Goal: Task Accomplishment & Management: Complete application form

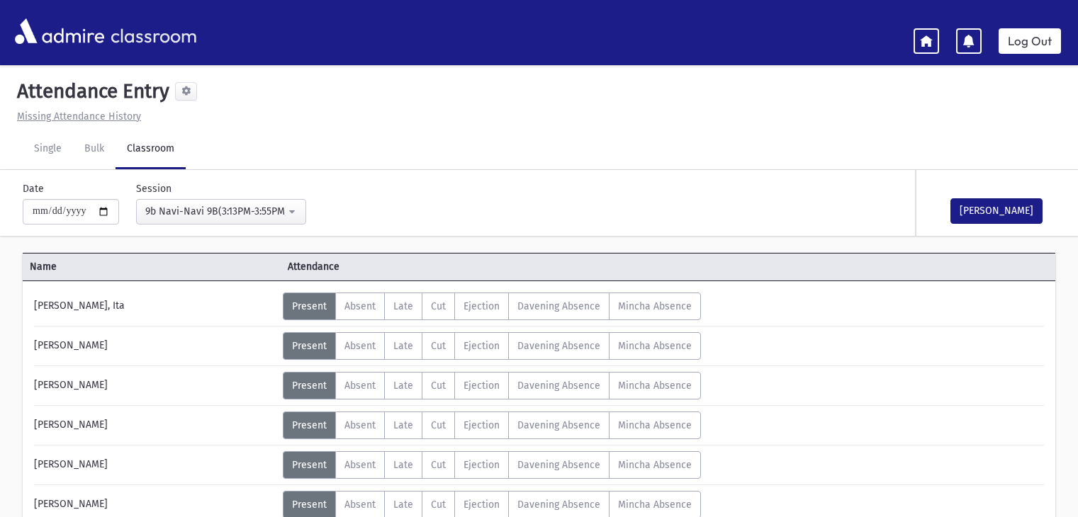
scroll to position [921, 0]
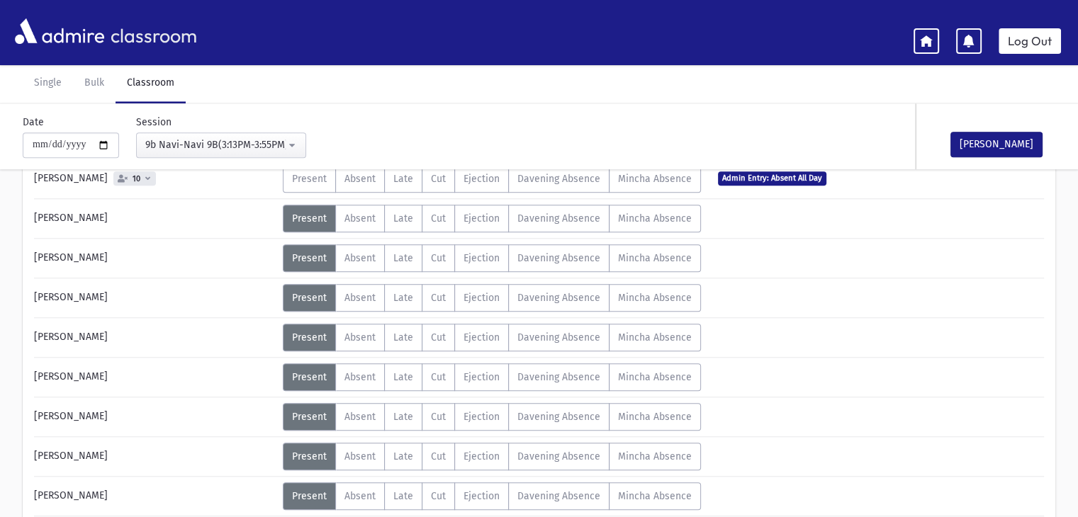
click at [295, 144] on button "9b Navi-Navi 9B(3:13PM-3:55PM)" at bounding box center [221, 145] width 170 height 26
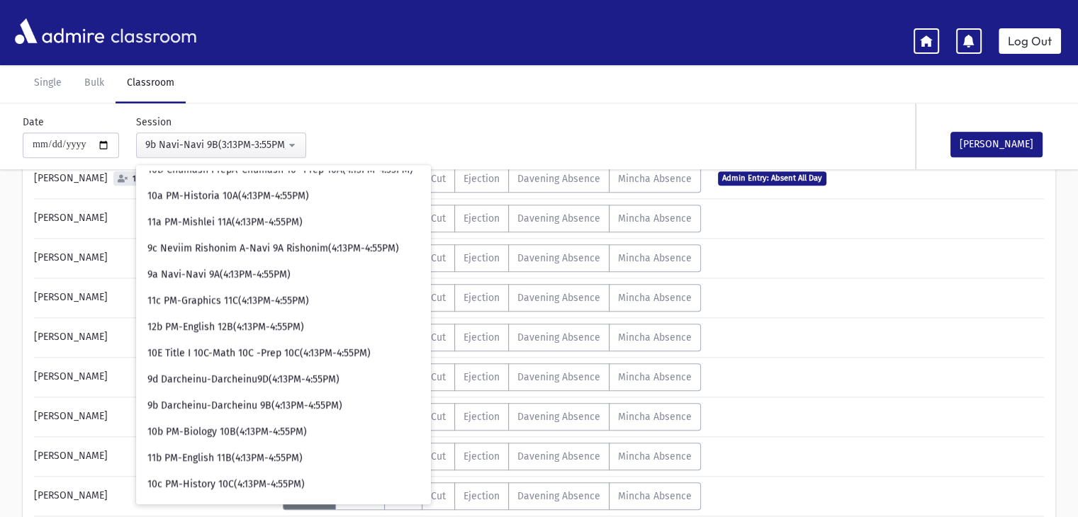
scroll to position [3211, 0]
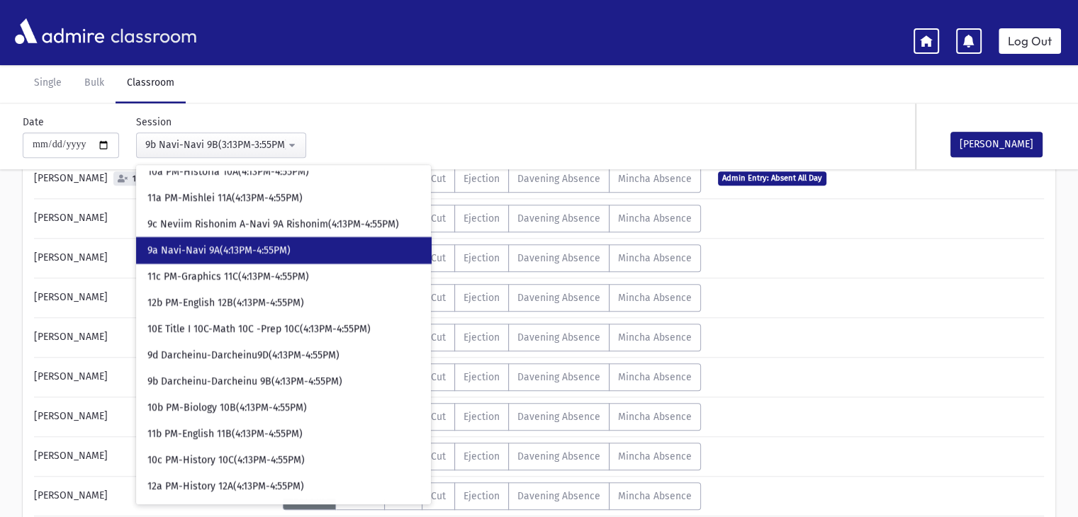
click at [248, 246] on span "9a Navi-Navi 9A(4:13PM-4:55PM)" at bounding box center [218, 250] width 143 height 14
select select "****"
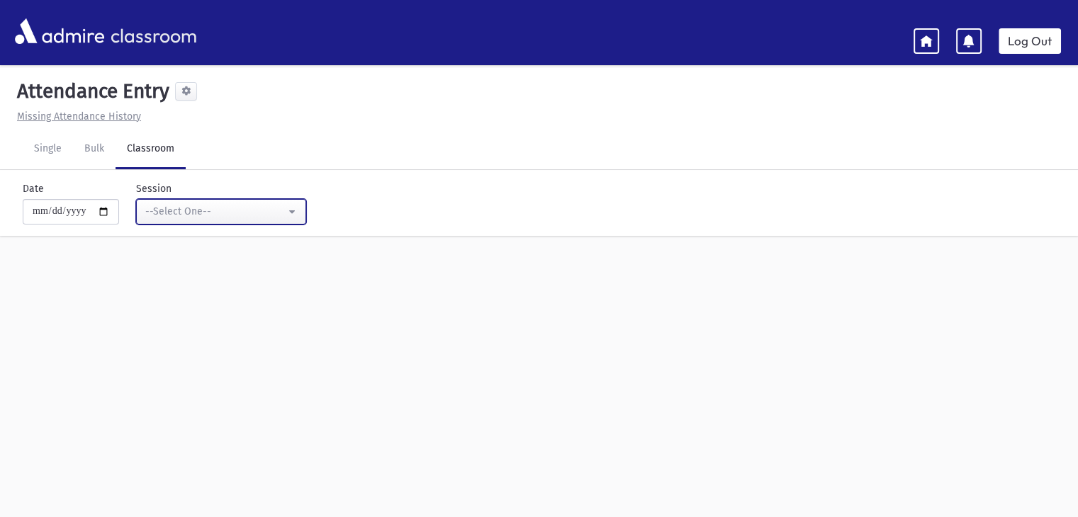
click at [297, 213] on button "--Select One--" at bounding box center [221, 212] width 170 height 26
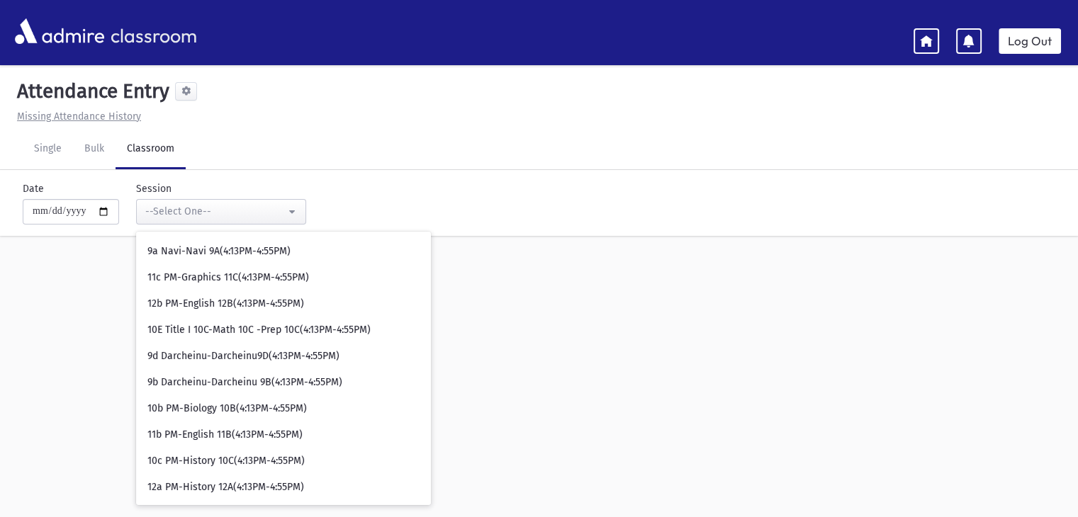
scroll to position [3276, 0]
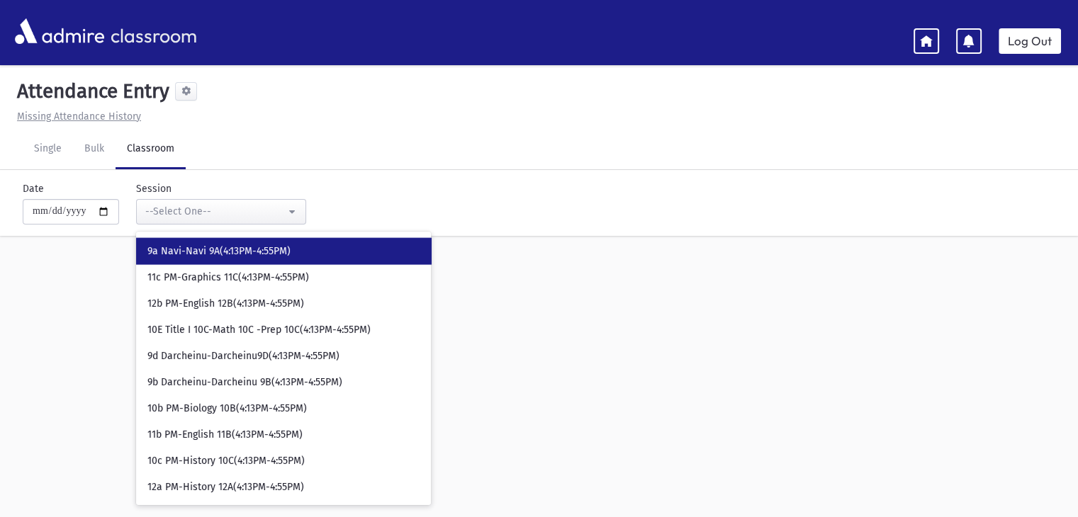
click at [226, 254] on span "9a Navi-Navi 9A(4:13PM-4:55PM)" at bounding box center [218, 251] width 143 height 14
select select "****"
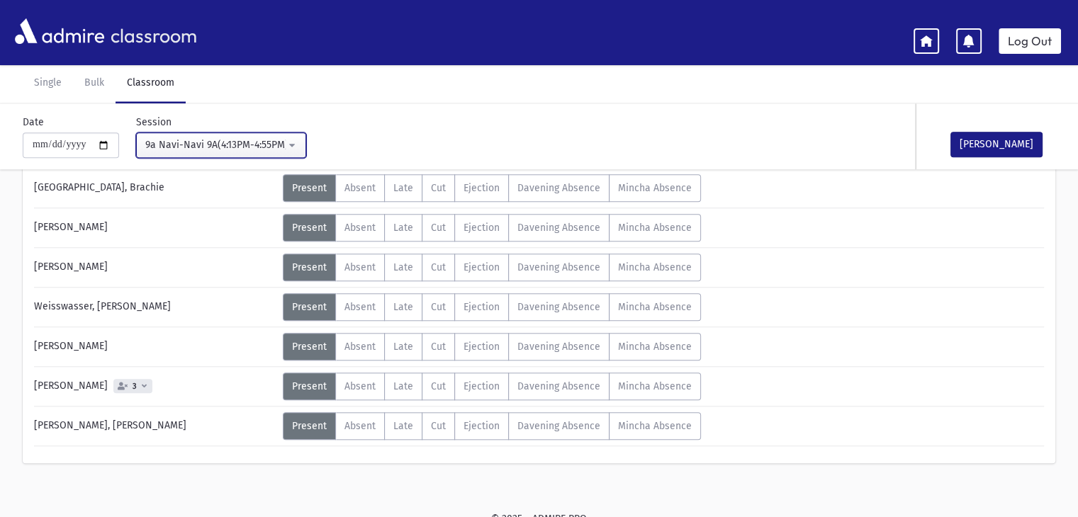
scroll to position [1312, 0]
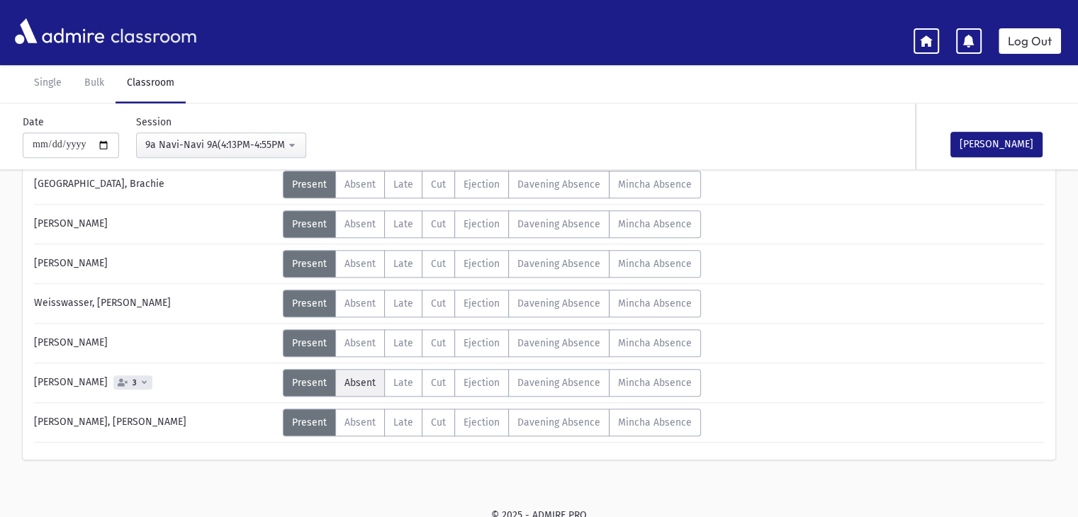
click at [362, 384] on label "Absent A" at bounding box center [360, 383] width 50 height 28
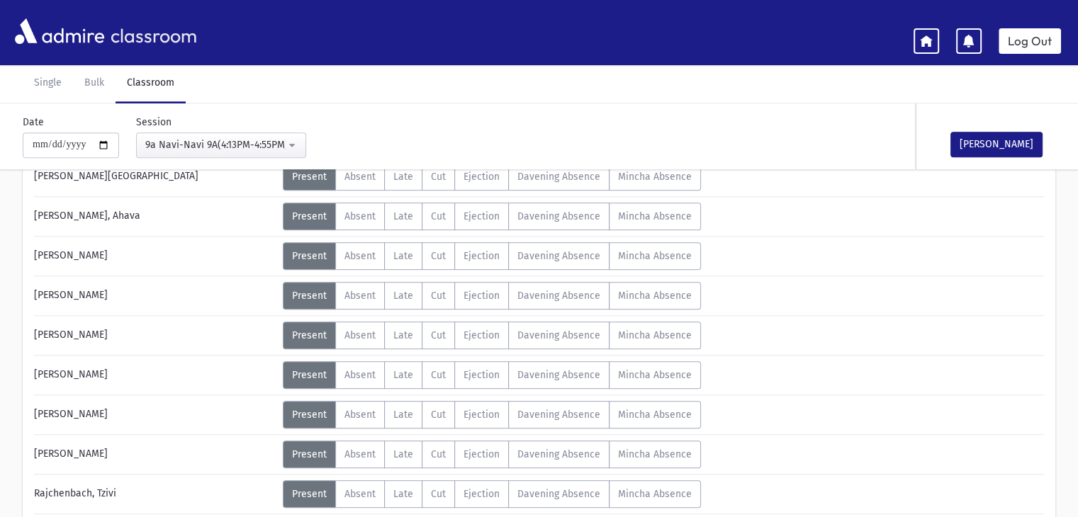
scroll to position [674, 0]
